Goal: Task Accomplishment & Management: Use online tool/utility

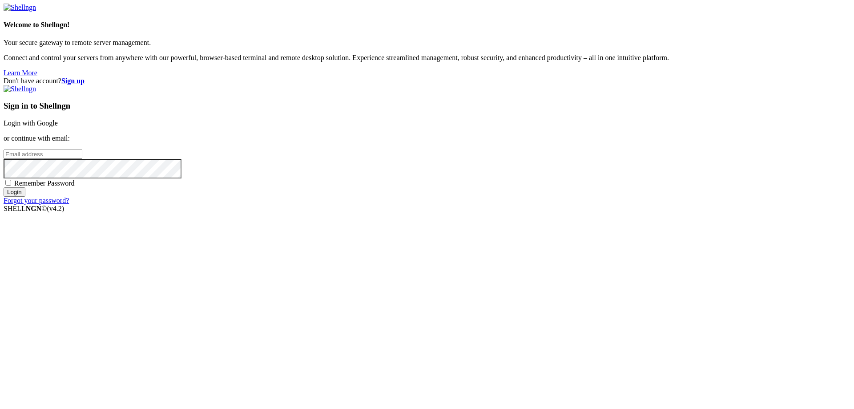
click at [58, 127] on link "Login with Google" at bounding box center [31, 123] width 54 height 8
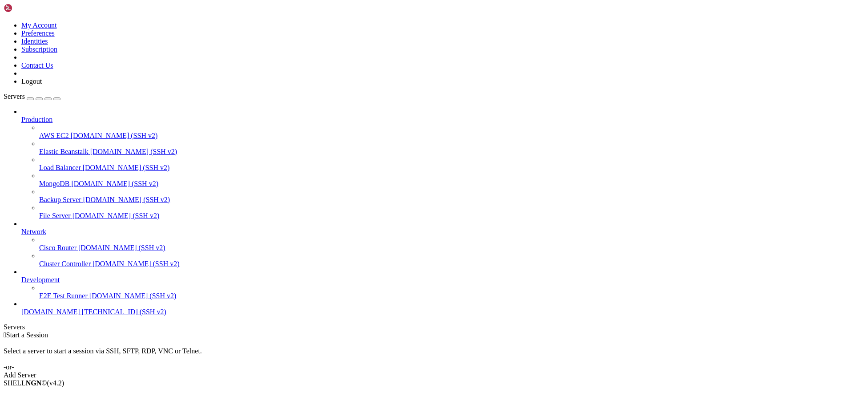
click at [70, 316] on span "[DOMAIN_NAME]" at bounding box center [50, 312] width 59 height 8
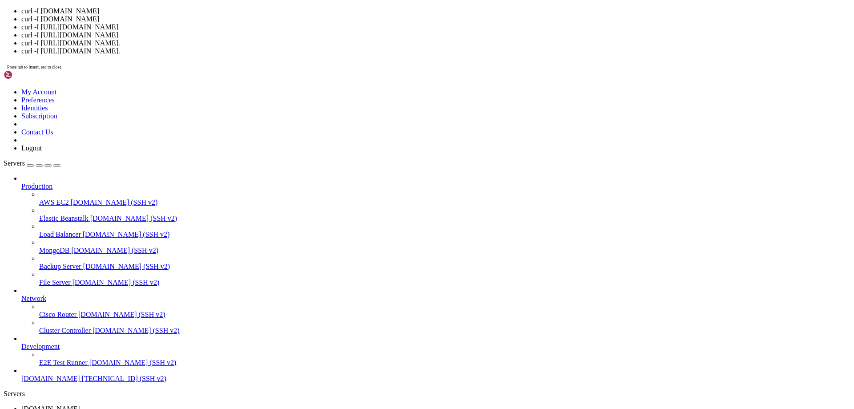
scroll to position [4, 1]
